Goal: Task Accomplishment & Management: Use online tool/utility

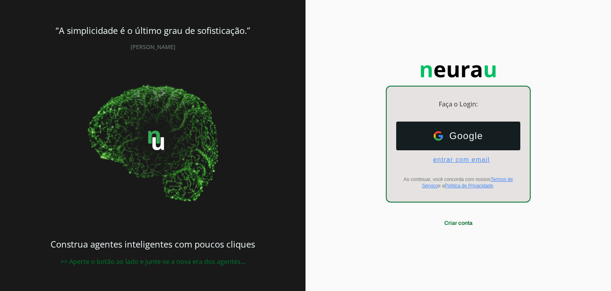
click at [457, 158] on span "entrar com email" at bounding box center [458, 159] width 63 height 7
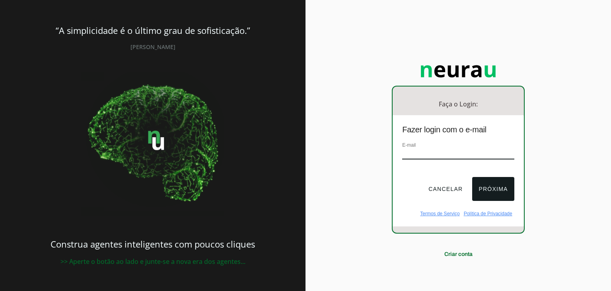
click at [457, 156] on input "email" at bounding box center [458, 153] width 112 height 11
type input "[EMAIL_ADDRESS][DOMAIN_NAME]"
click at [495, 196] on button "Próxima" at bounding box center [493, 189] width 42 height 24
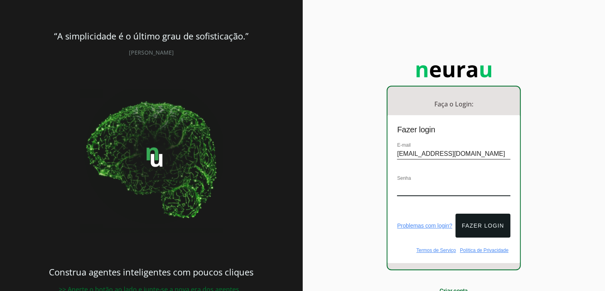
click at [447, 180] on div "Senha" at bounding box center [453, 189] width 113 height 30
click at [486, 217] on button "Fazer login" at bounding box center [483, 225] width 55 height 24
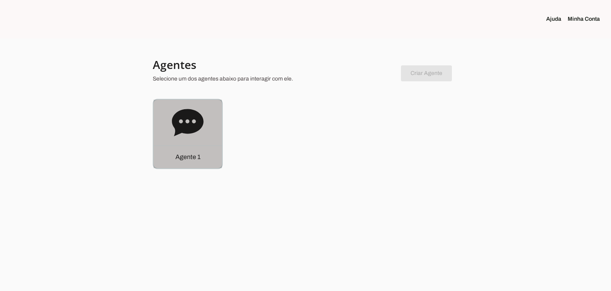
click at [189, 131] on icon at bounding box center [187, 122] width 31 height 27
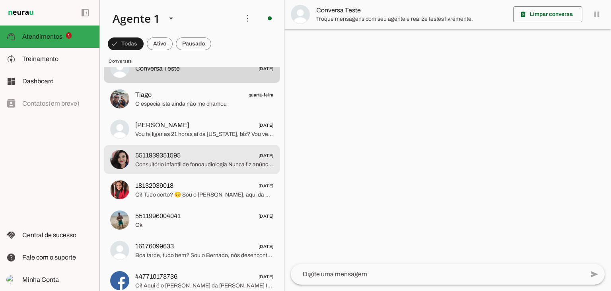
scroll to position [80, 0]
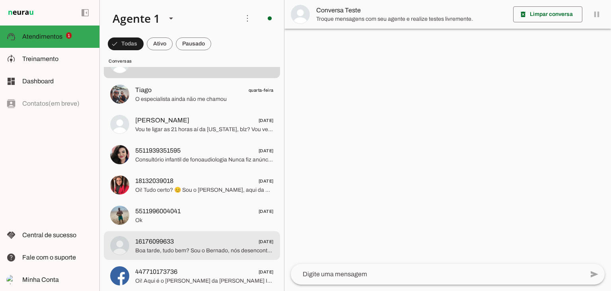
click at [172, 246] on span "Boa tarde, tudo bem? Sou o Bernado, nós desencontramos... Podemos conversar um …" at bounding box center [204, 250] width 139 height 8
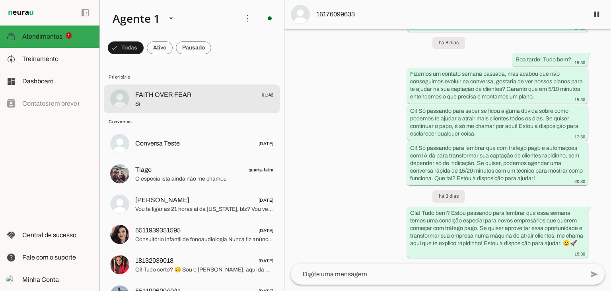
click at [173, 97] on span "FAITH OVER FEAR" at bounding box center [163, 95] width 57 height 10
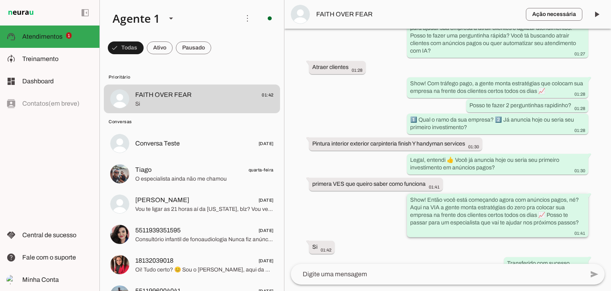
scroll to position [127, 0]
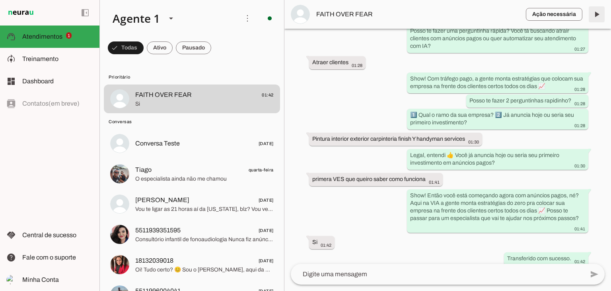
click at [595, 10] on span at bounding box center [596, 14] width 19 height 19
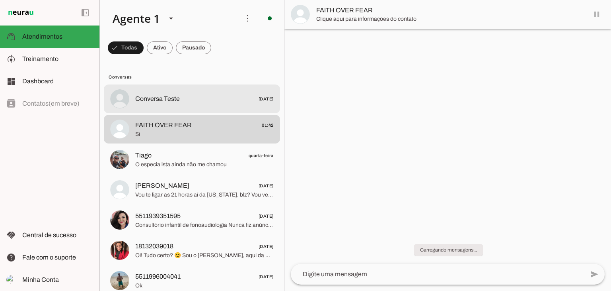
click at [156, 96] on span "Conversa Teste" at bounding box center [157, 99] width 45 height 10
